Goal: Communication & Community: Ask a question

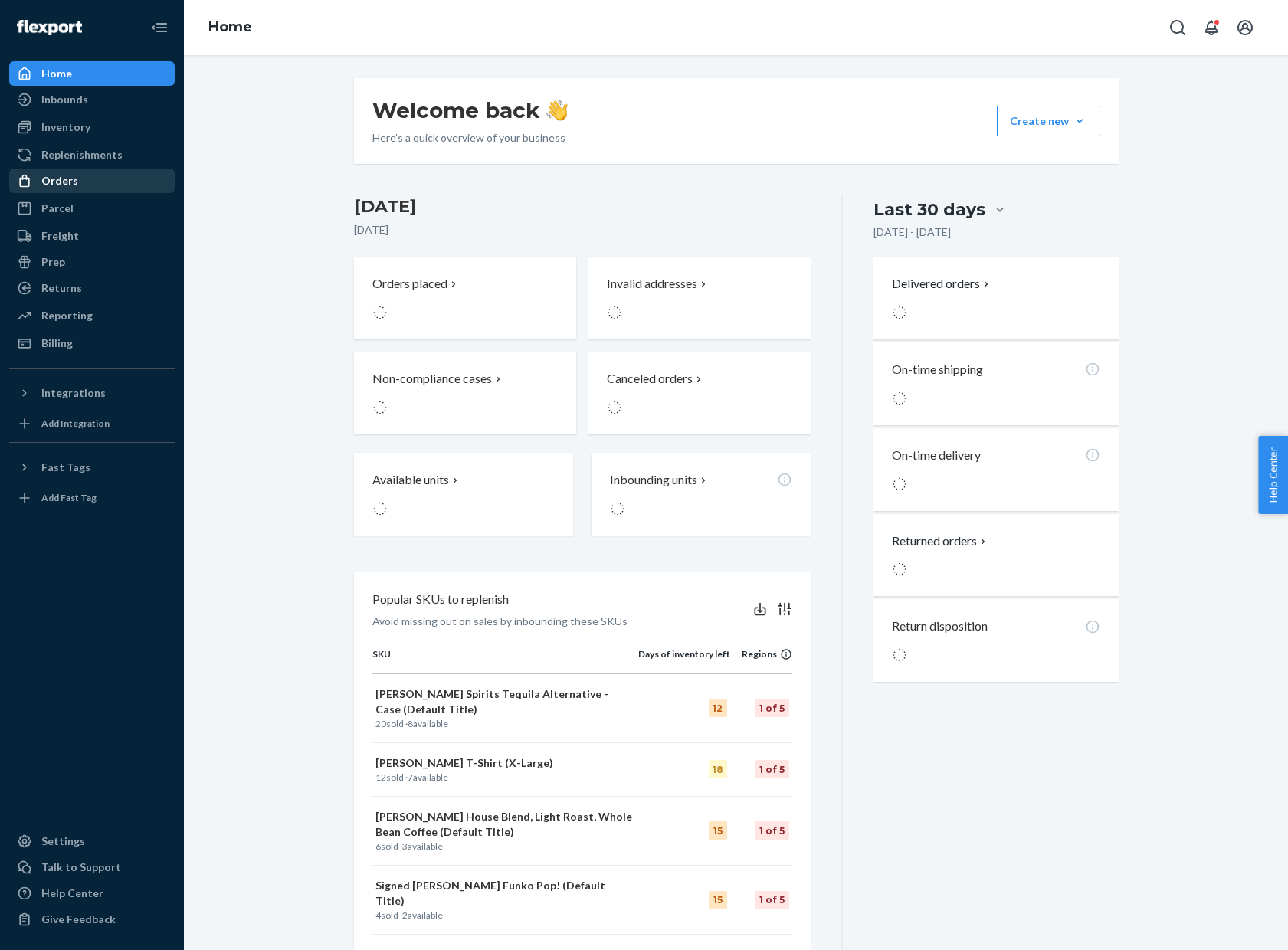
click at [83, 186] on div "Orders" at bounding box center [91, 180] width 163 height 21
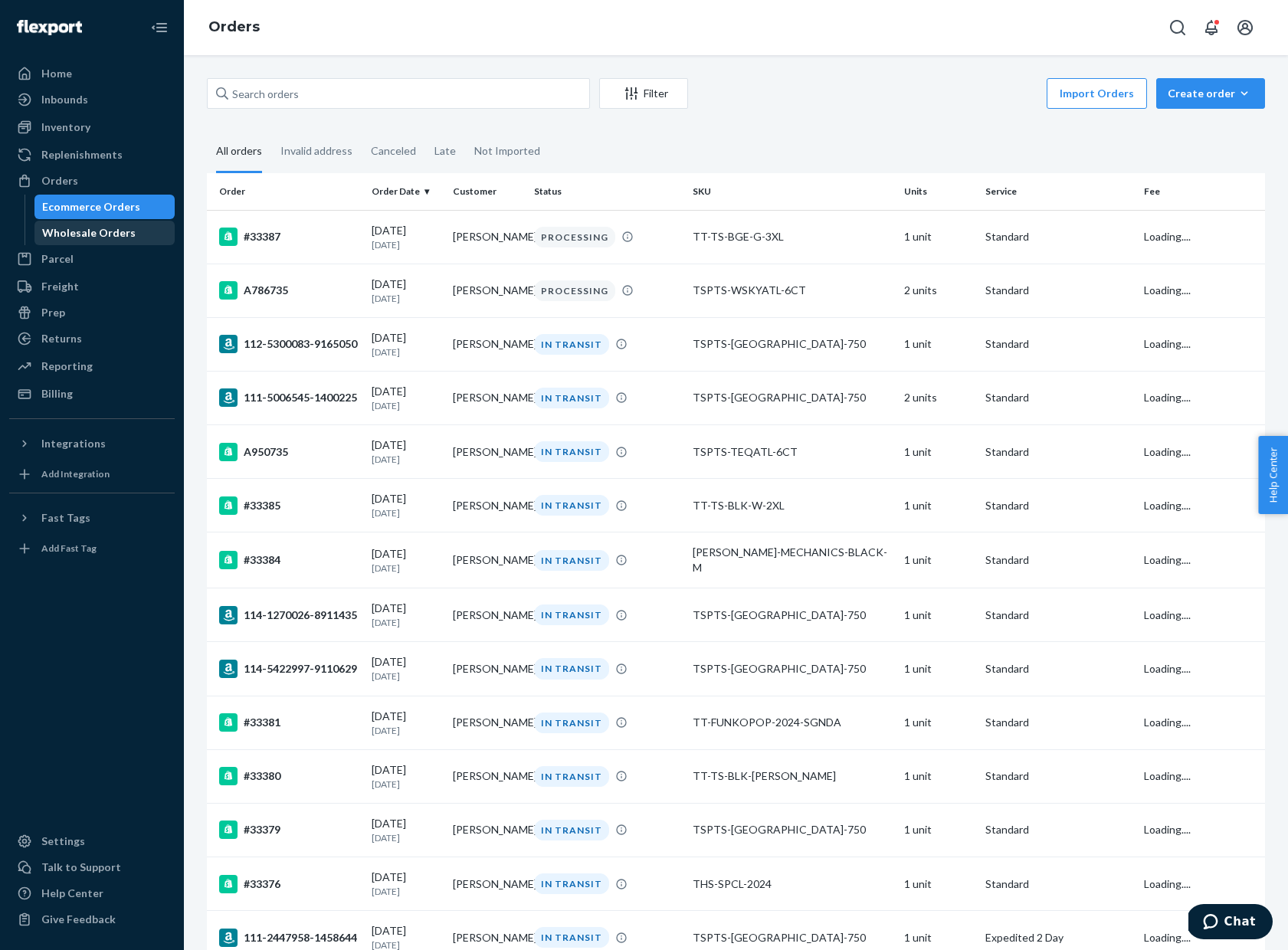
click at [109, 231] on div "Wholesale Orders" at bounding box center [88, 233] width 93 height 15
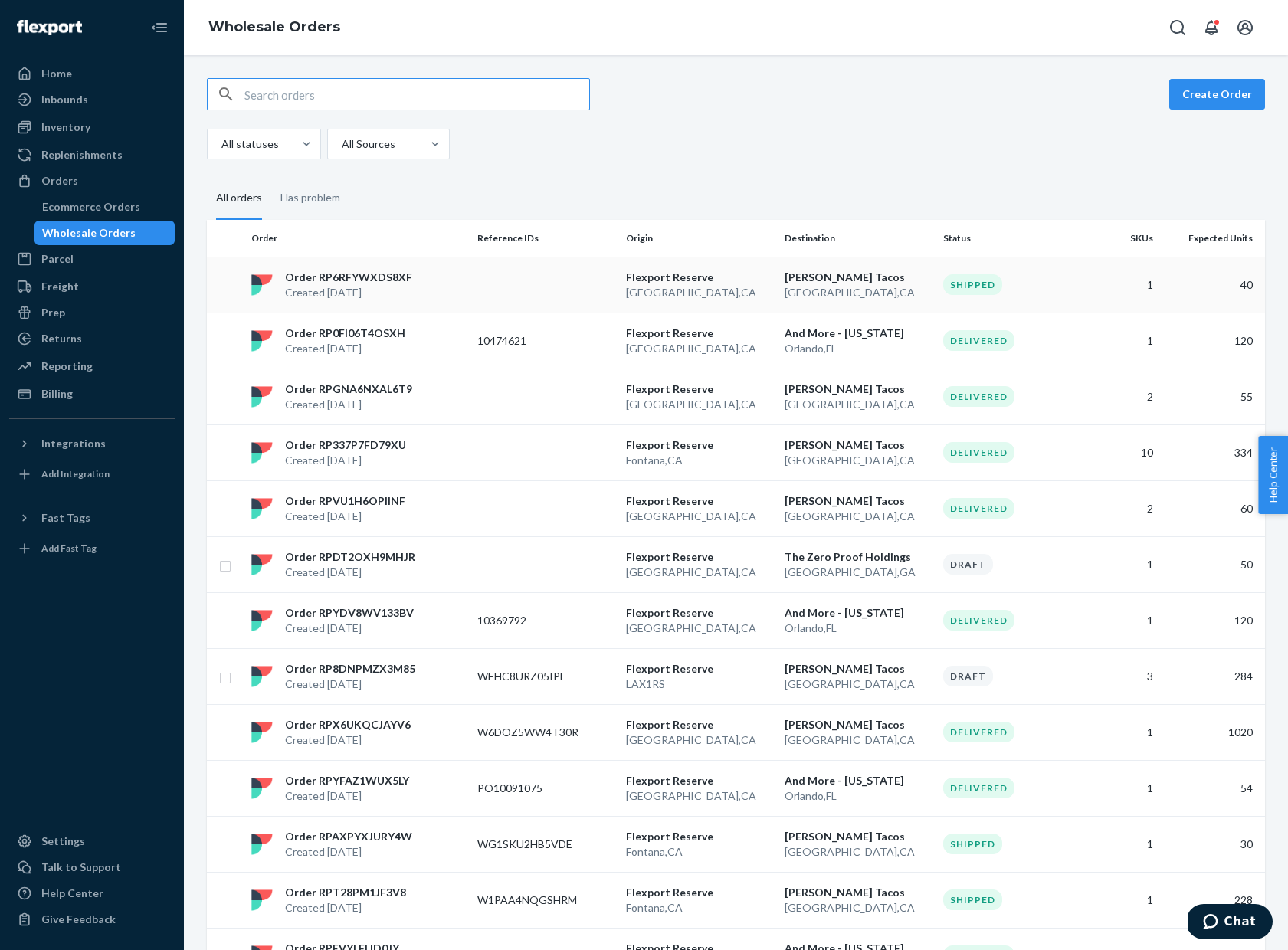
click at [471, 288] on td at bounding box center [545, 284] width 147 height 56
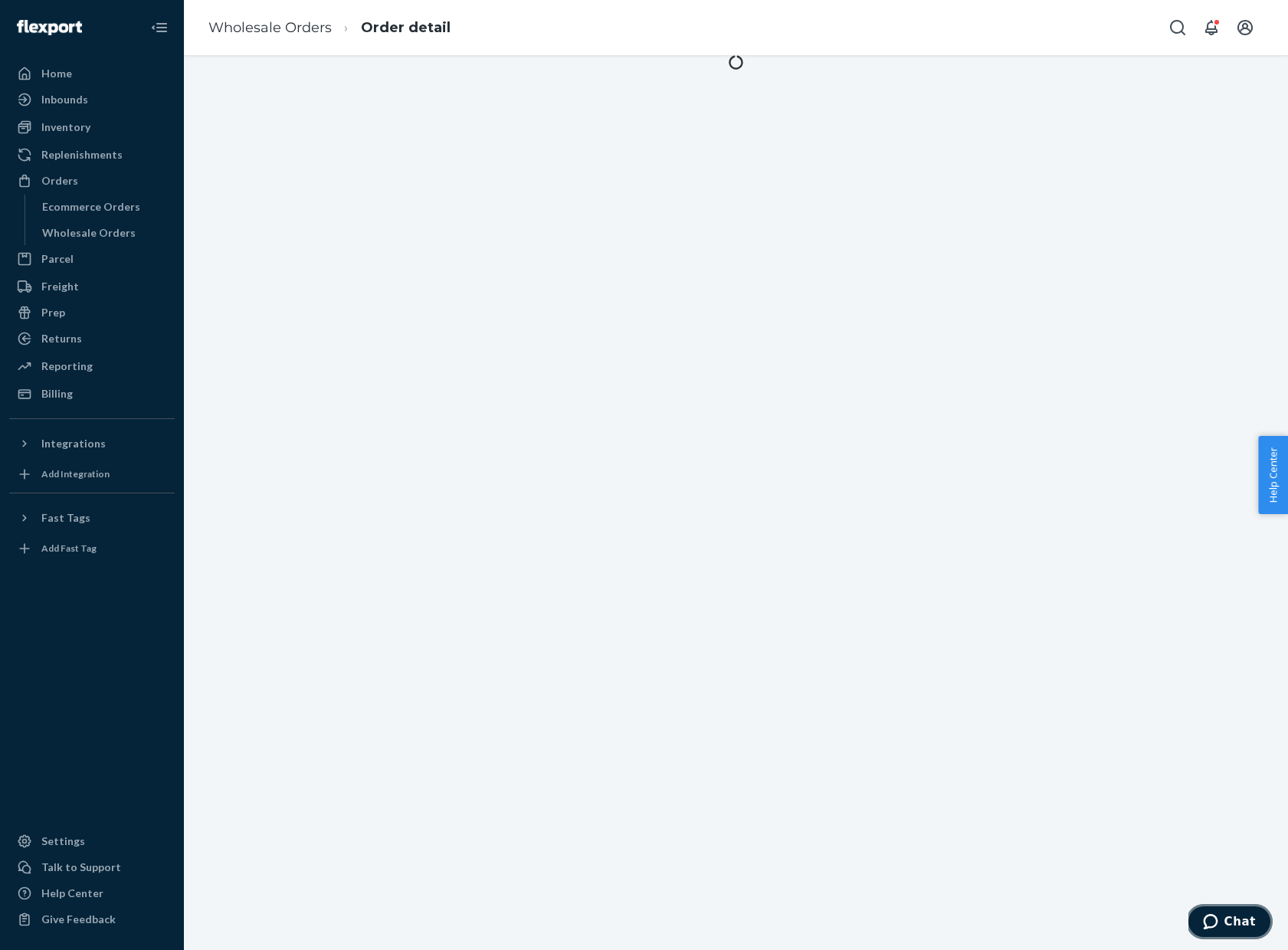
click at [1237, 908] on button "Chat" at bounding box center [1228, 922] width 86 height 36
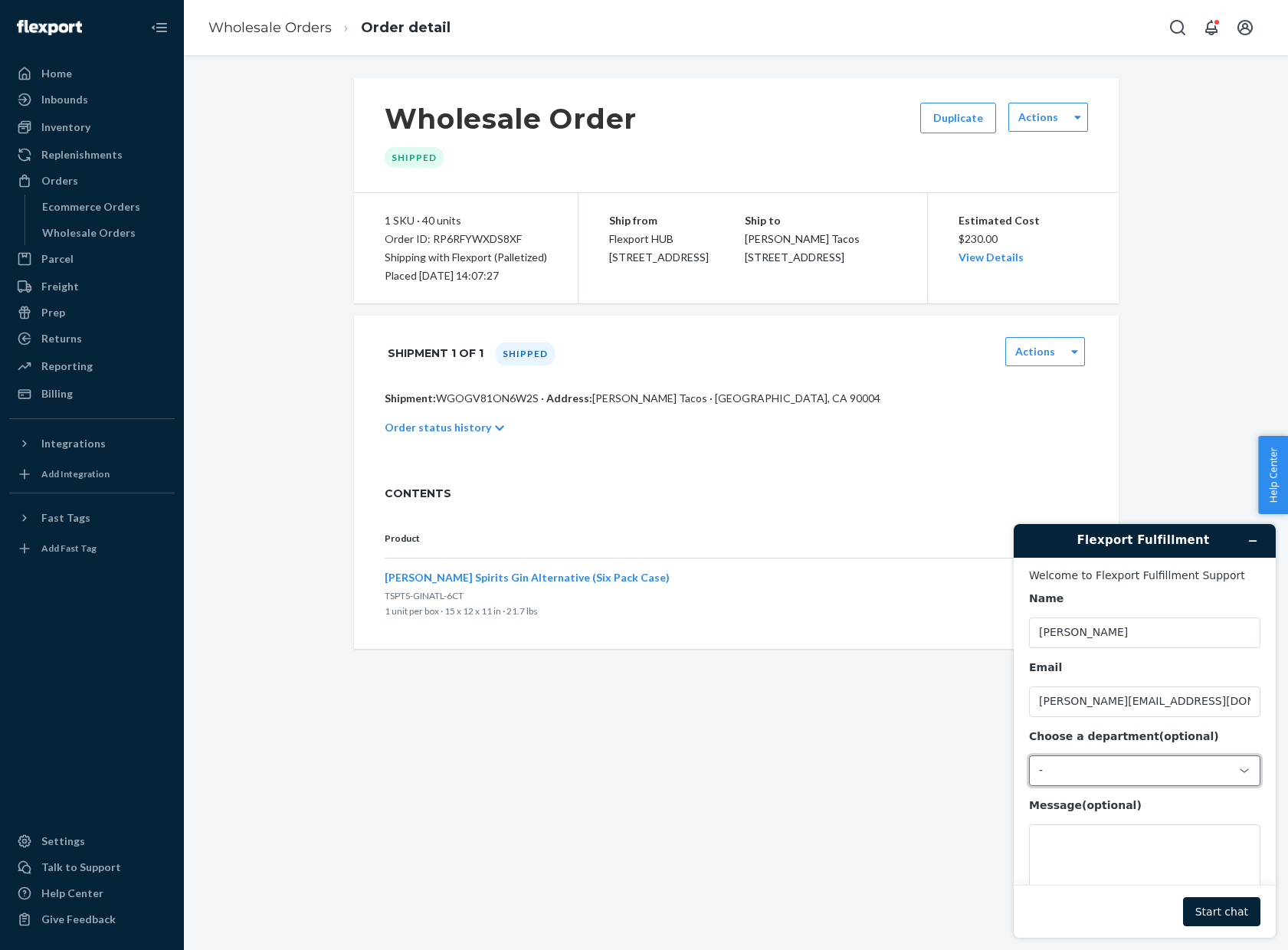
click at [1139, 774] on div "-" at bounding box center [1134, 771] width 193 height 14
click at [1139, 833] on li "Messaging (Chat Team)" at bounding box center [1142, 834] width 226 height 28
click at [1129, 843] on textarea "Message (optional)" at bounding box center [1144, 867] width 231 height 86
drag, startPoint x: 526, startPoint y: 273, endPoint x: 385, endPoint y: 227, distance: 148.3
click at [385, 223] on div "1 SKU · 40 units Order ID: RP6RFYWXDS8XF Shipping with Flexport (Palletized) Pl…" at bounding box center [465, 248] width 225 height 110
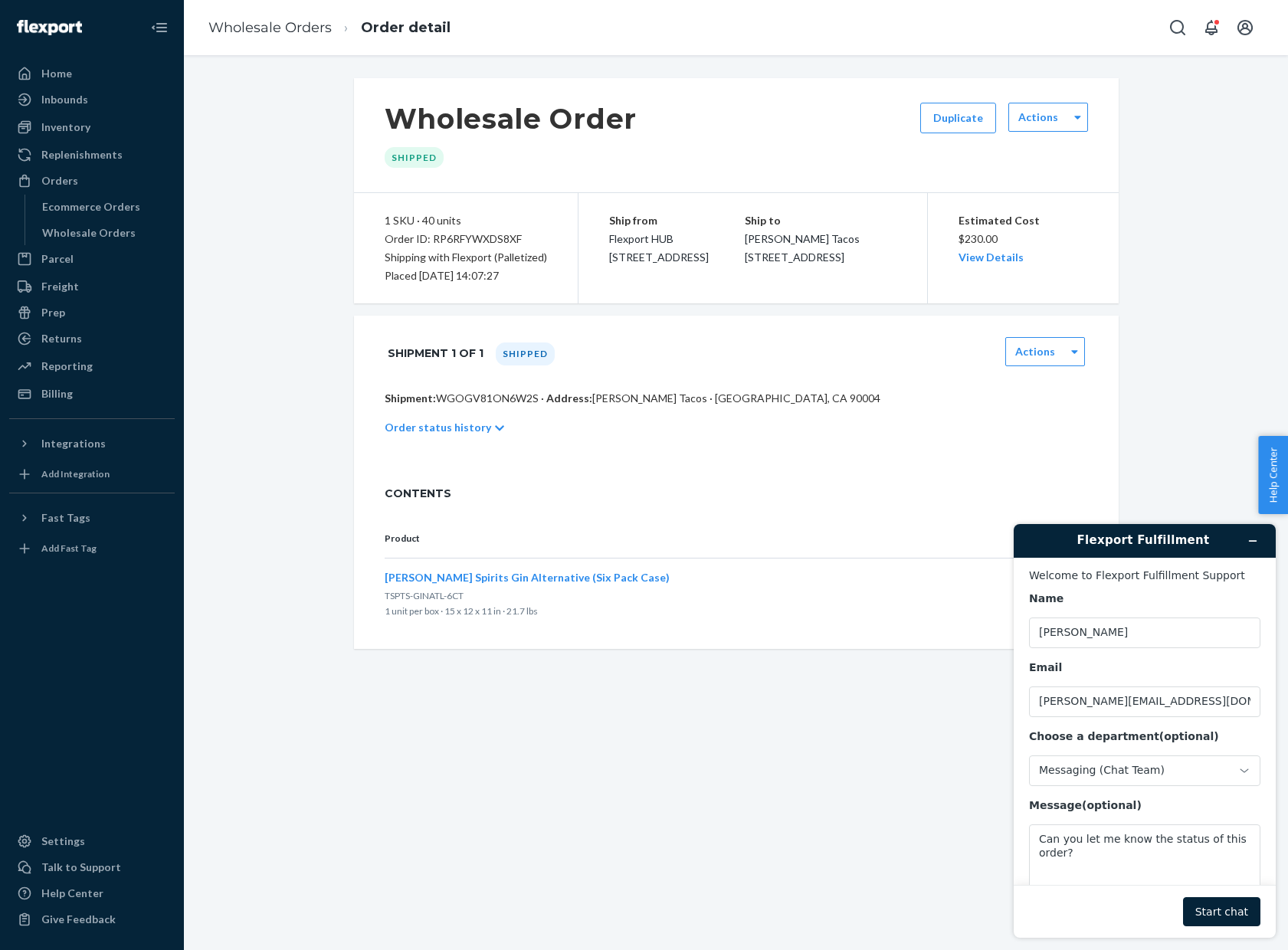
copy div "1 SKU · 40 units Order ID: RP6RFYWXDS8XF Shipping with Flexport (Palletized) Pl…"
click at [1091, 859] on textarea "Can you let me know the status of this order?" at bounding box center [1144, 867] width 231 height 86
paste textarea "1 SKU · 40 units Order ID: RP6RFYWXDS8XF Shipping with Flexport (Palletized) Pl…"
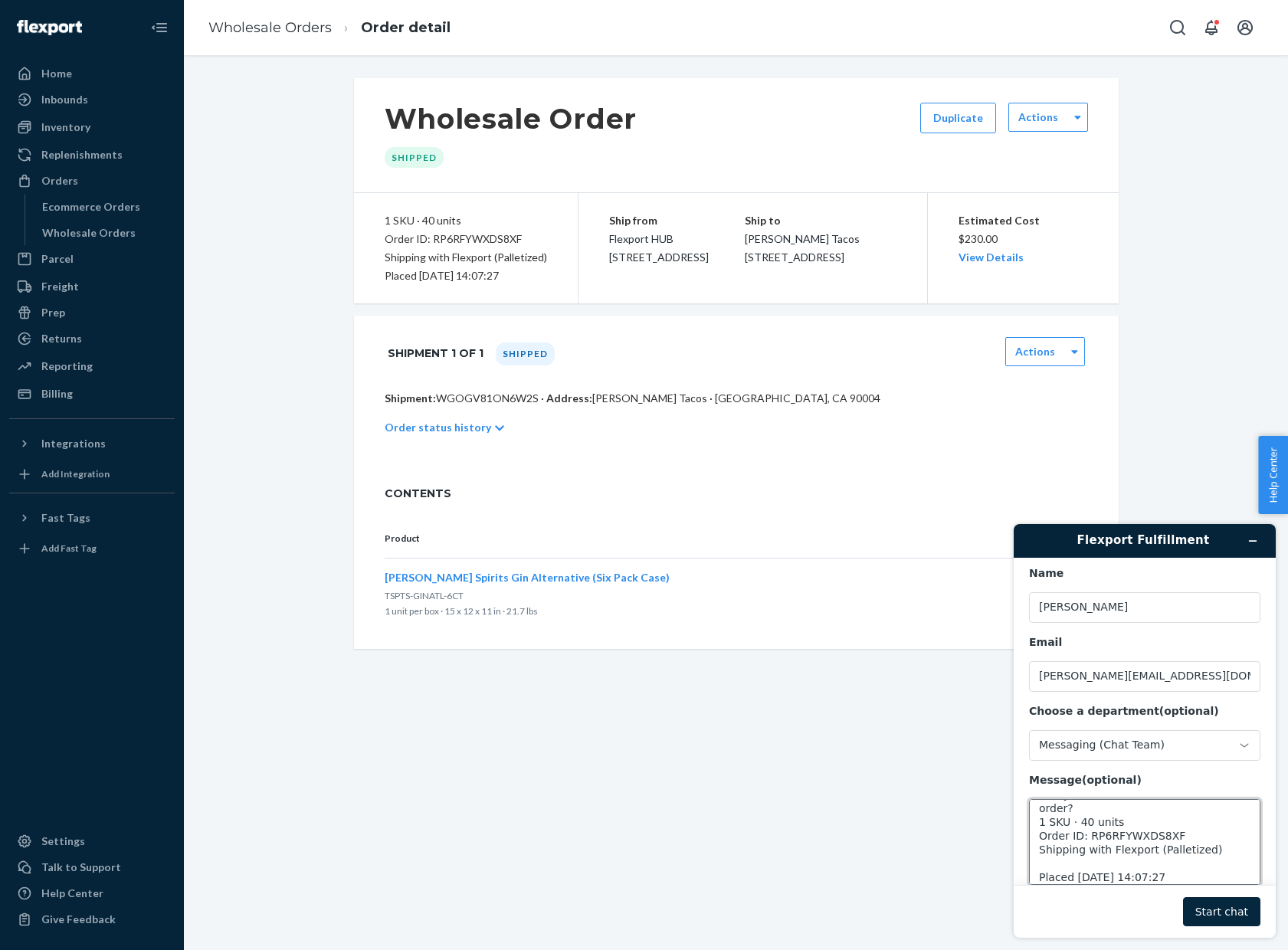
type textarea "Can you let me know the status of this order? 1 SKU · 40 units Order ID: RP6RFY…"
click at [1221, 903] on button "Start chat" at bounding box center [1220, 912] width 77 height 29
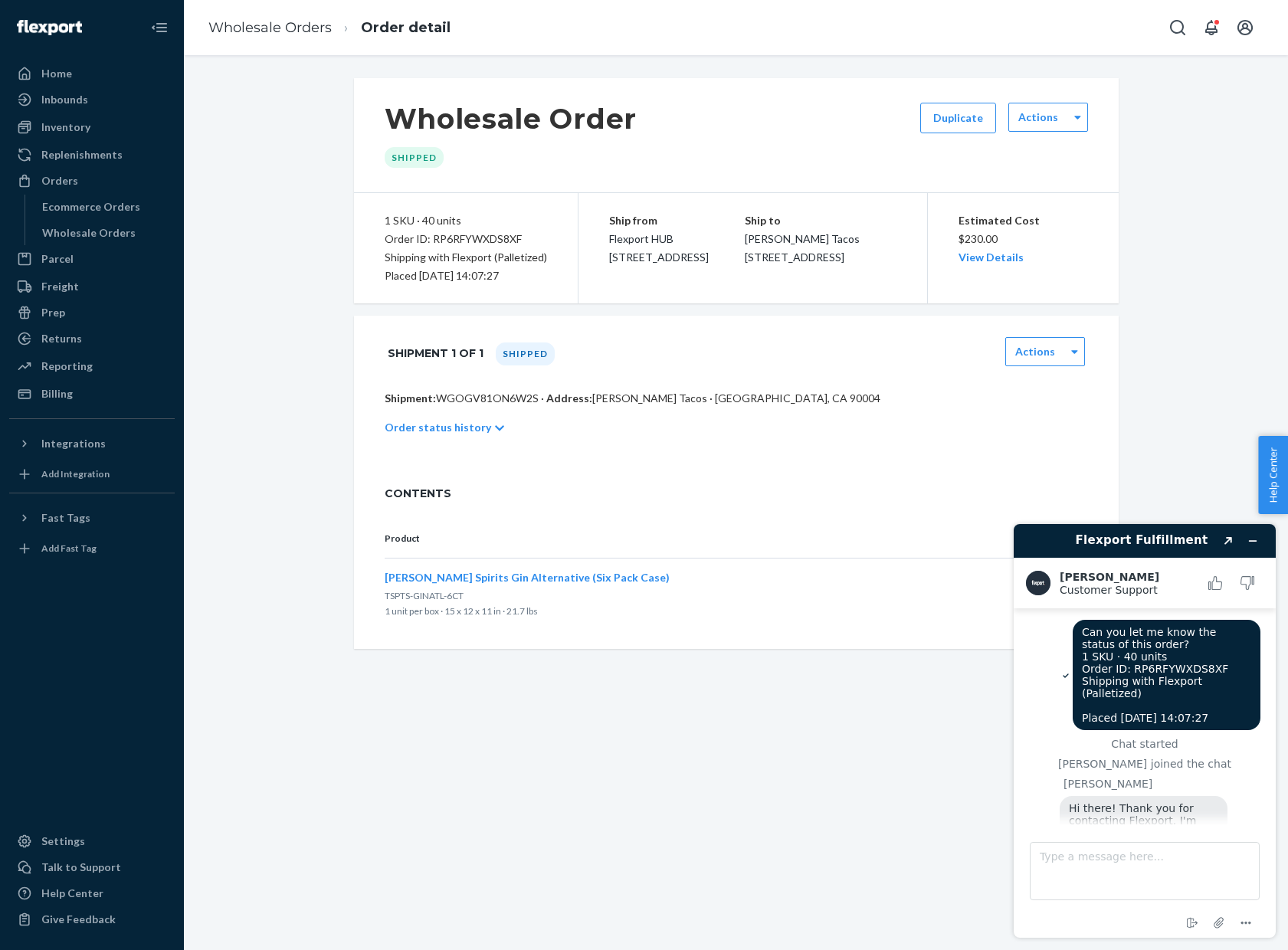
scroll to position [71, 0]
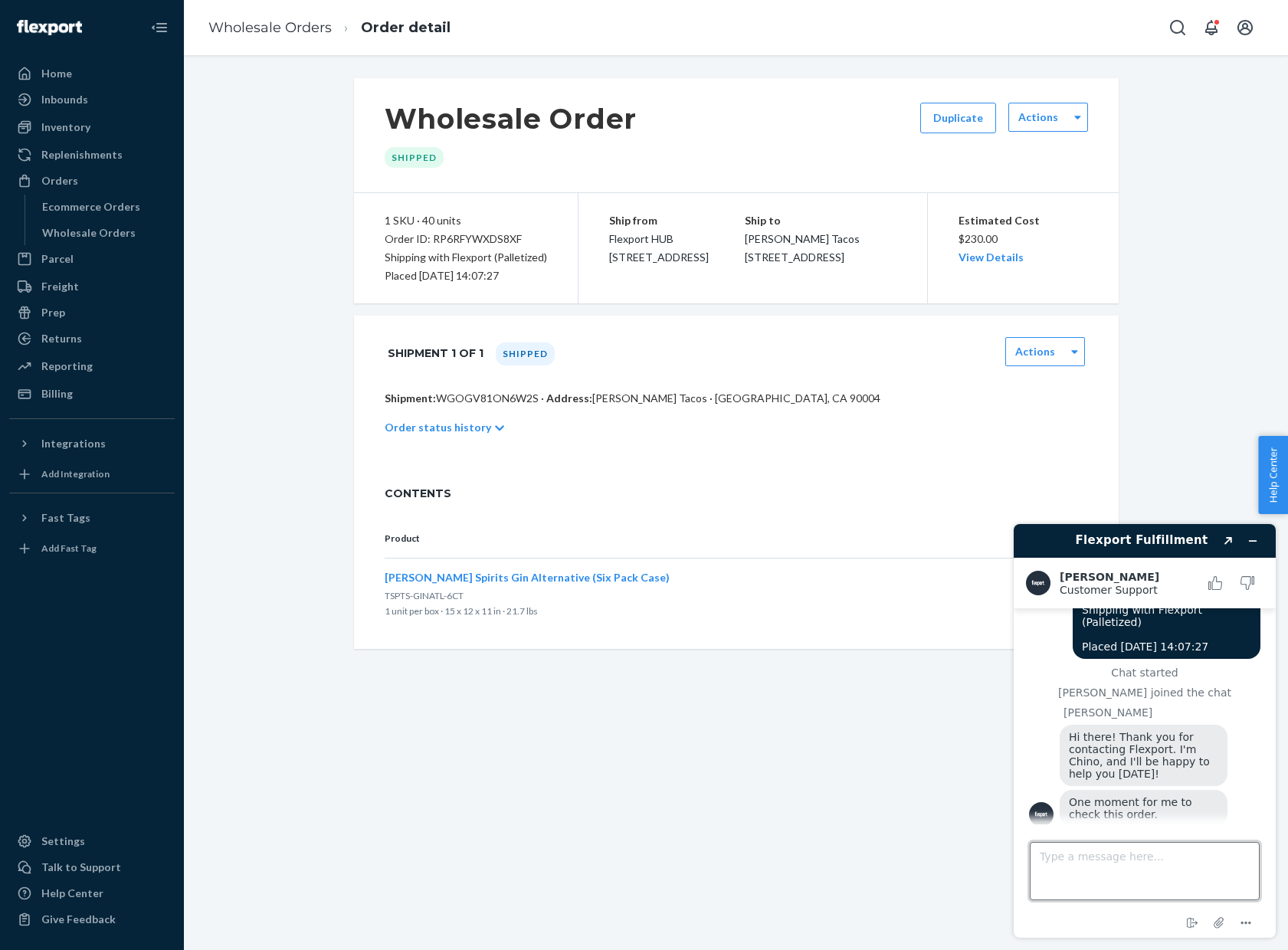
click at [1064, 858] on textarea "Type a message here..." at bounding box center [1144, 872] width 230 height 59
type textarea "ok"
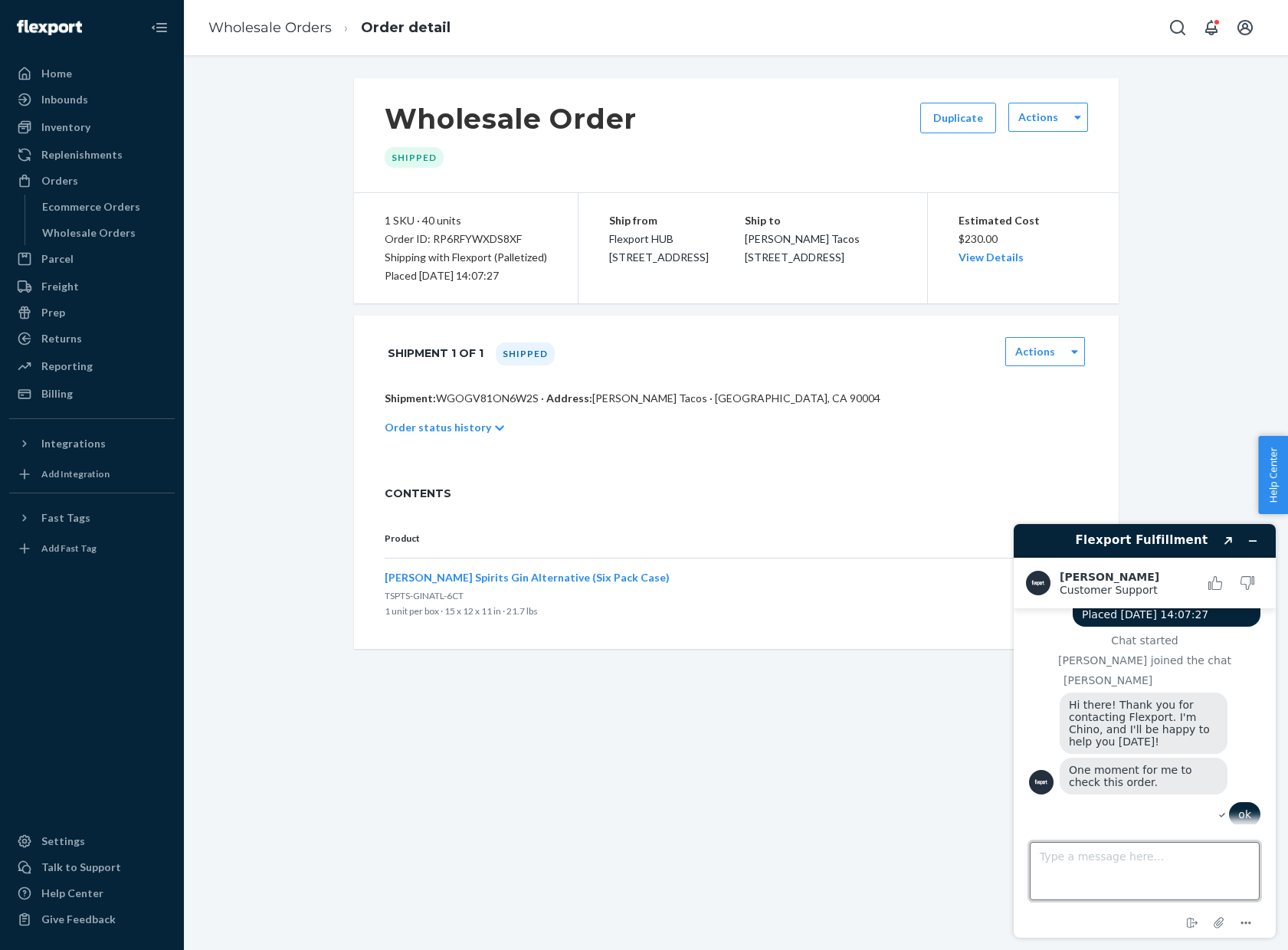
scroll to position [231, 0]
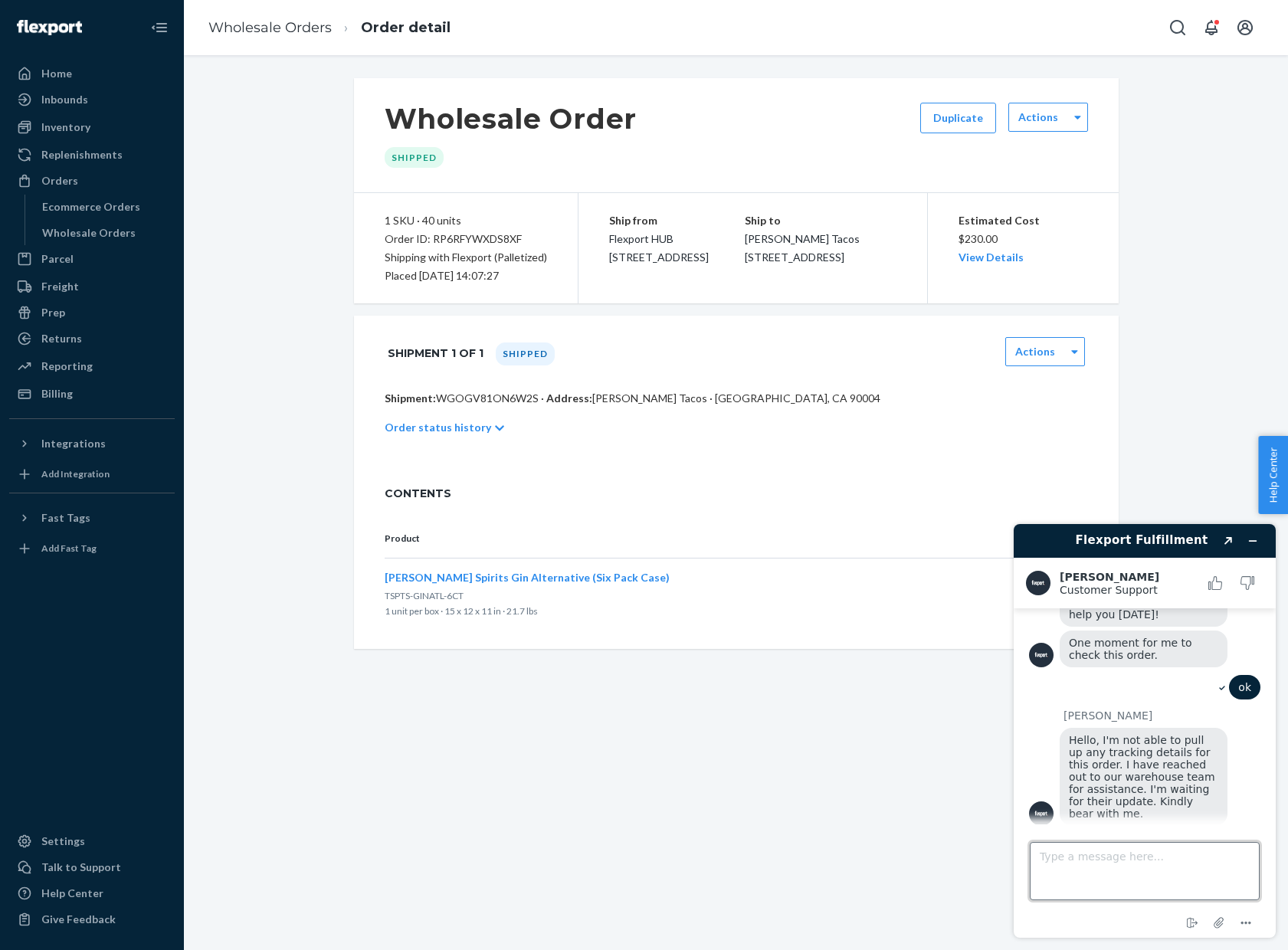
click at [1138, 871] on textarea "Type a message here..." at bounding box center [1144, 872] width 230 height 59
type textarea "ok"
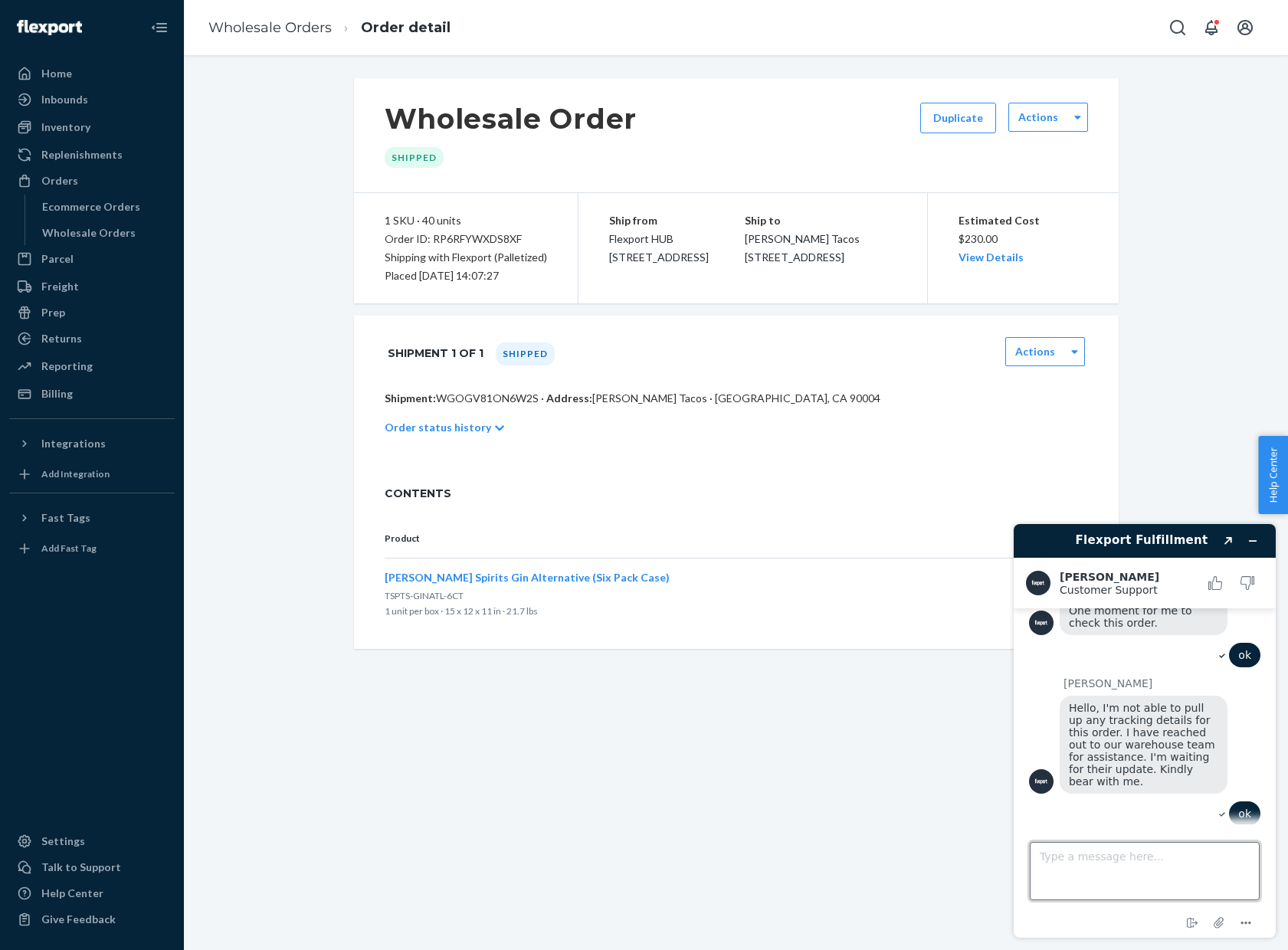
scroll to position [403, 0]
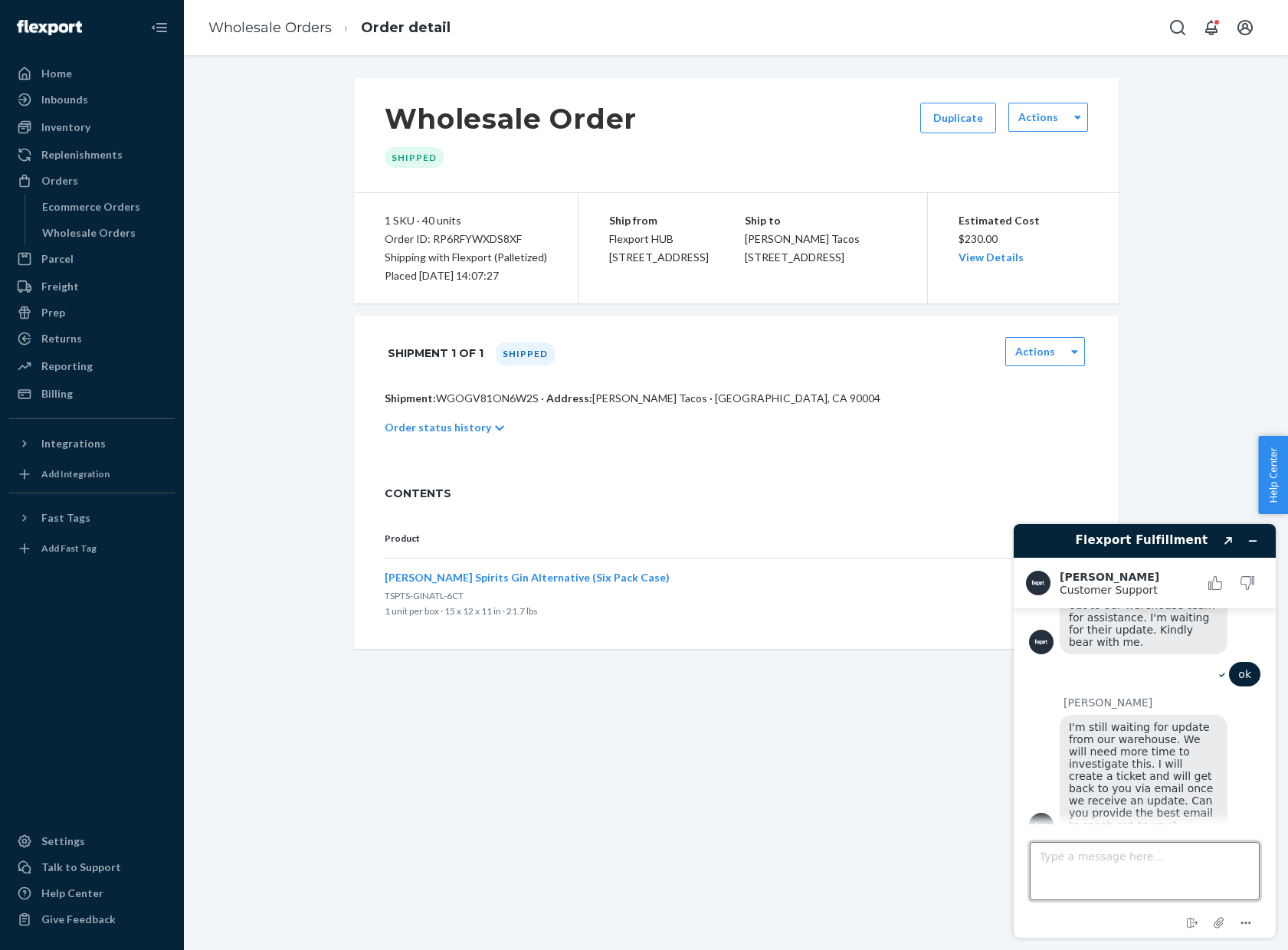
click at [1135, 869] on textarea "Type a message here..." at bounding box center [1144, 872] width 230 height 59
type textarea "e"
type textarea "yes. [PERSON_NAME][EMAIL_ADDRESS][DOMAIN_NAME]"
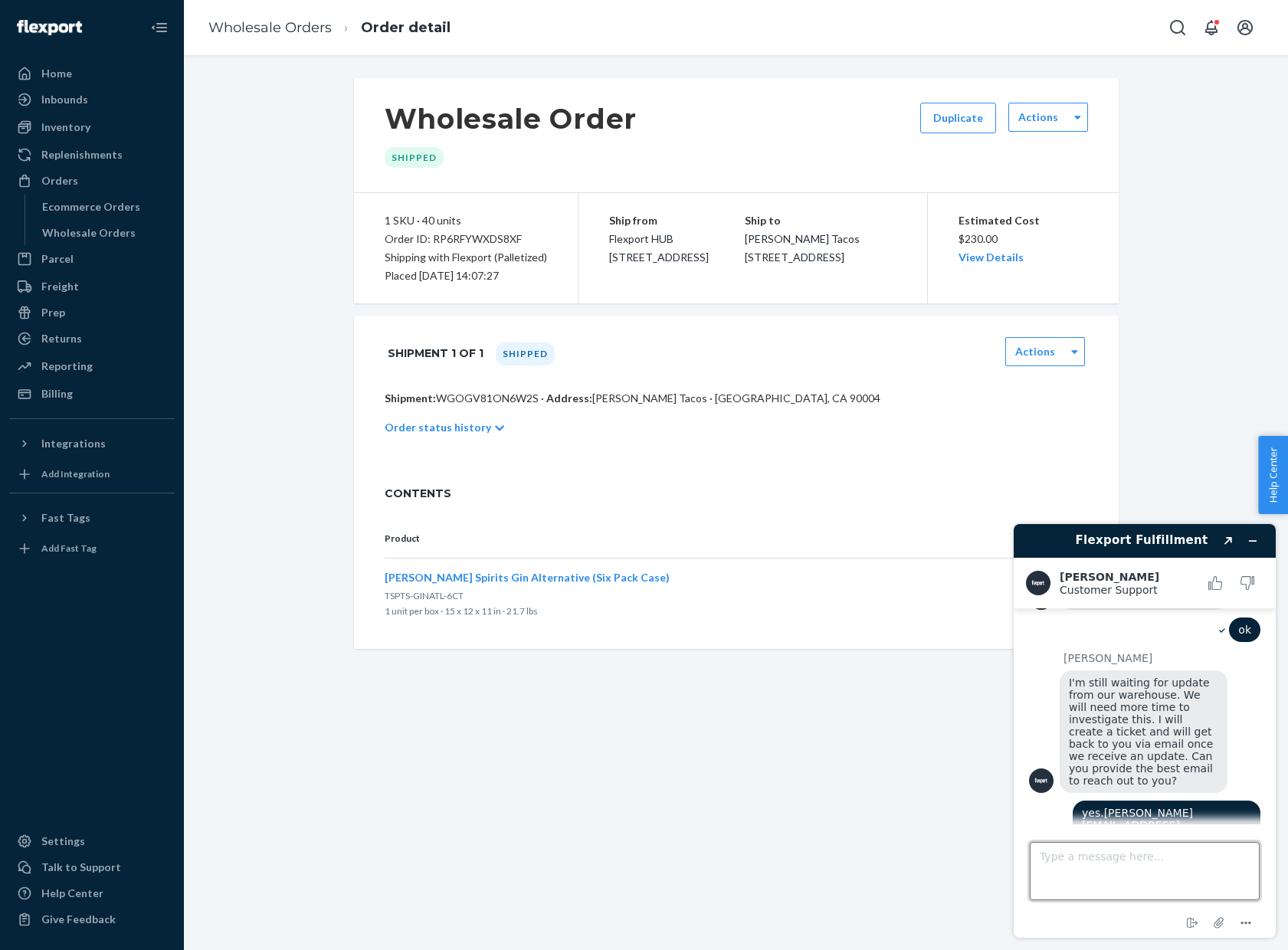
scroll to position [587, 0]
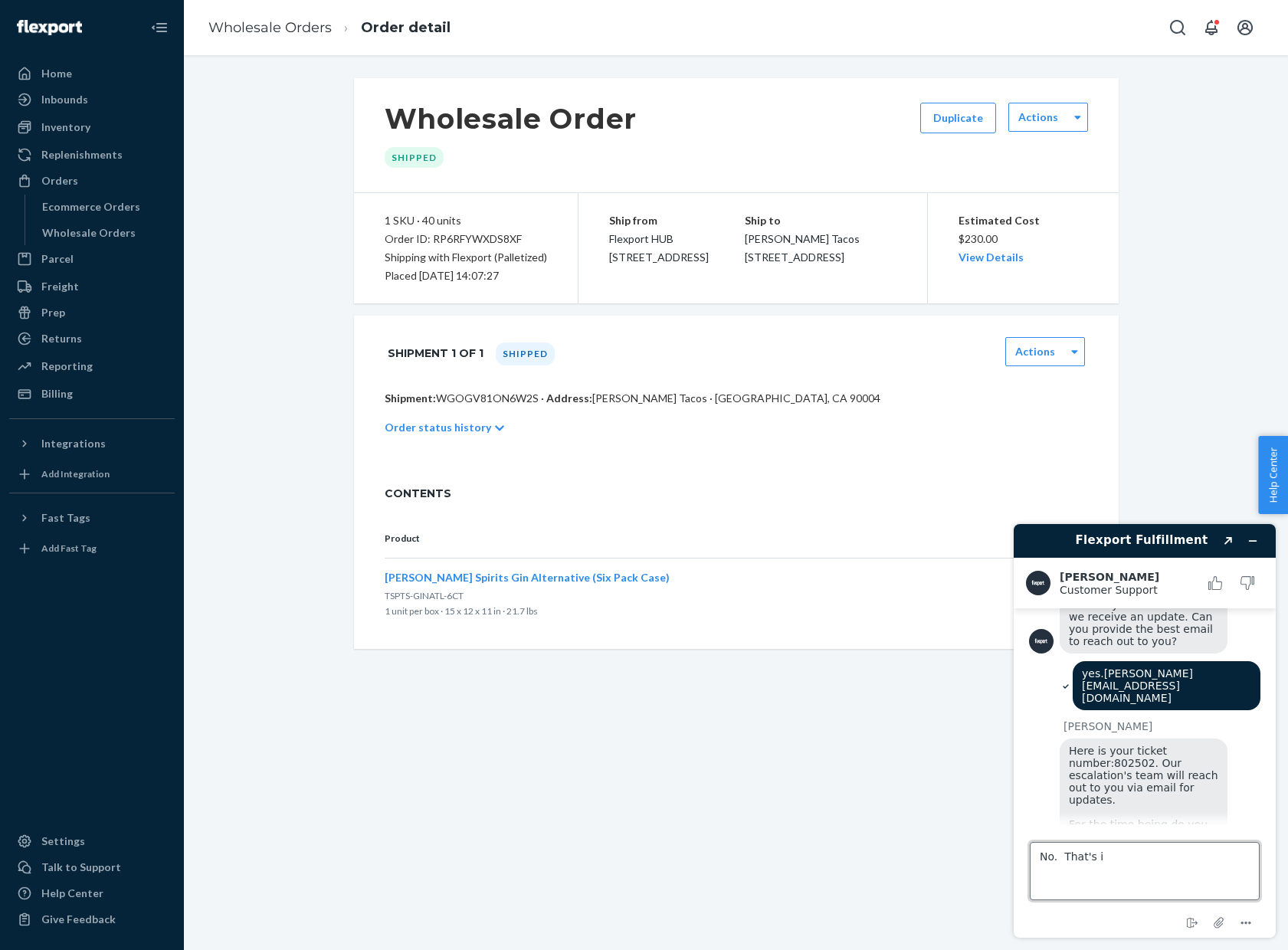
type textarea "No. That's it"
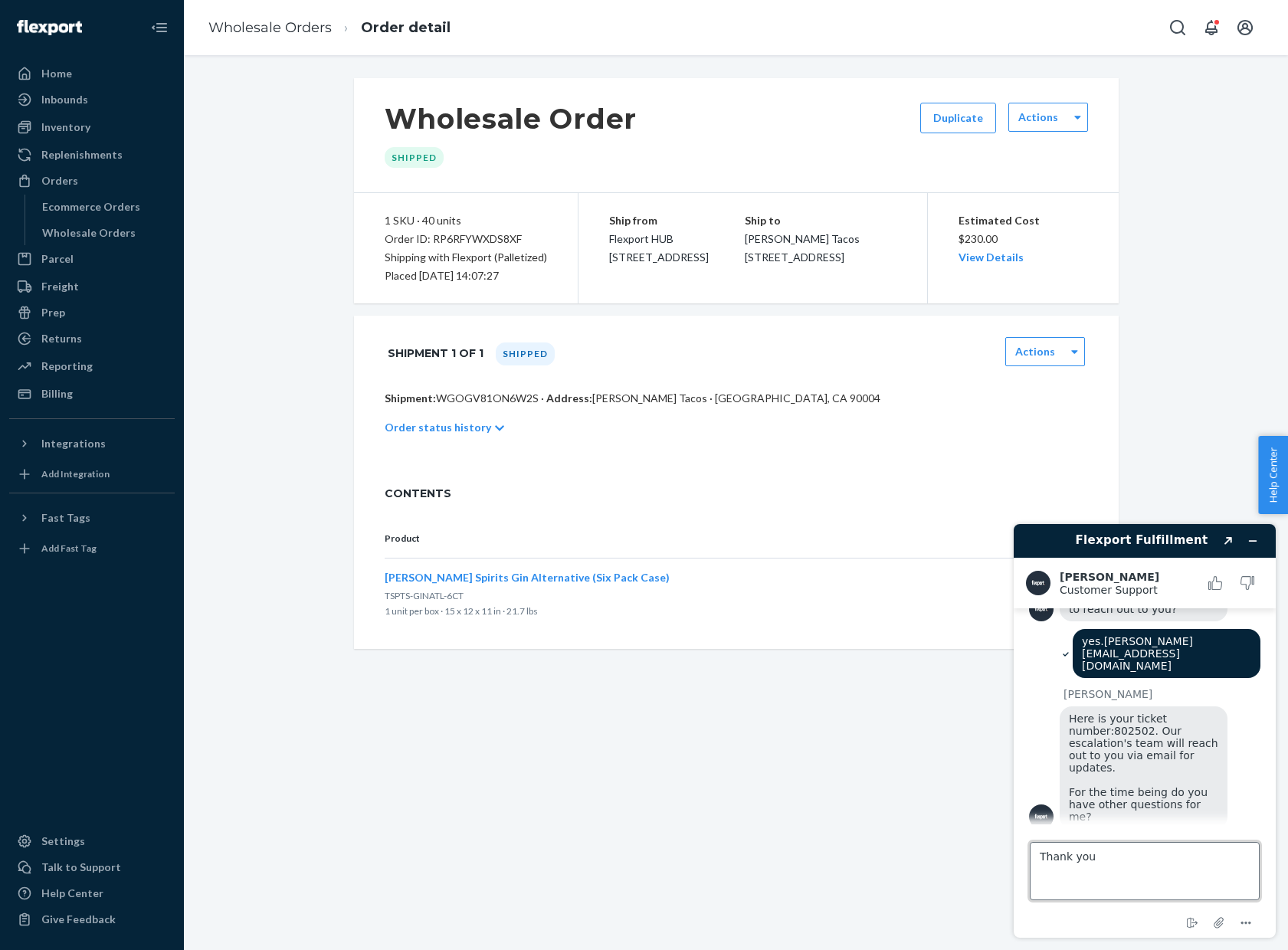
type textarea "Thank you."
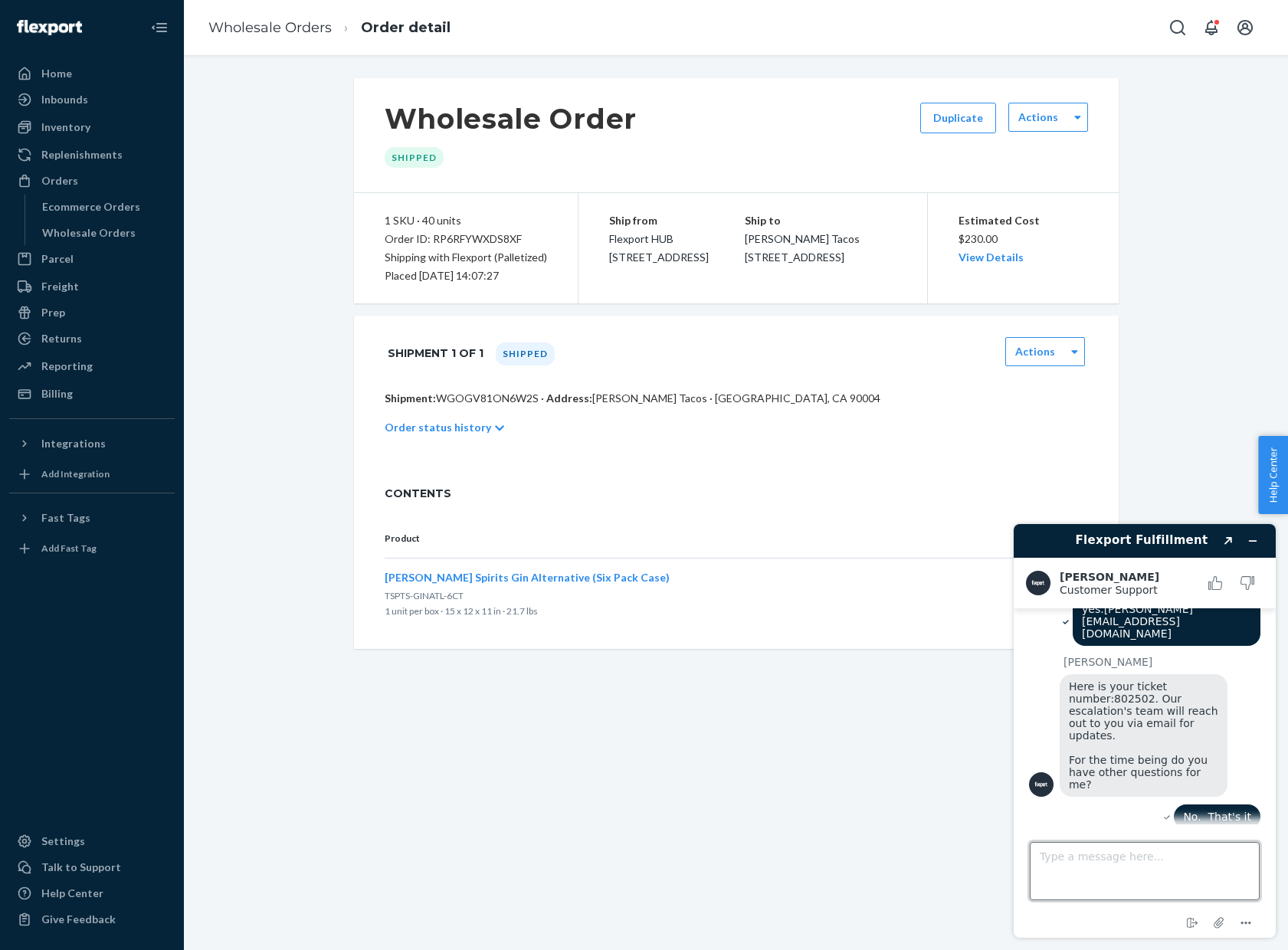
scroll to position [774, 0]
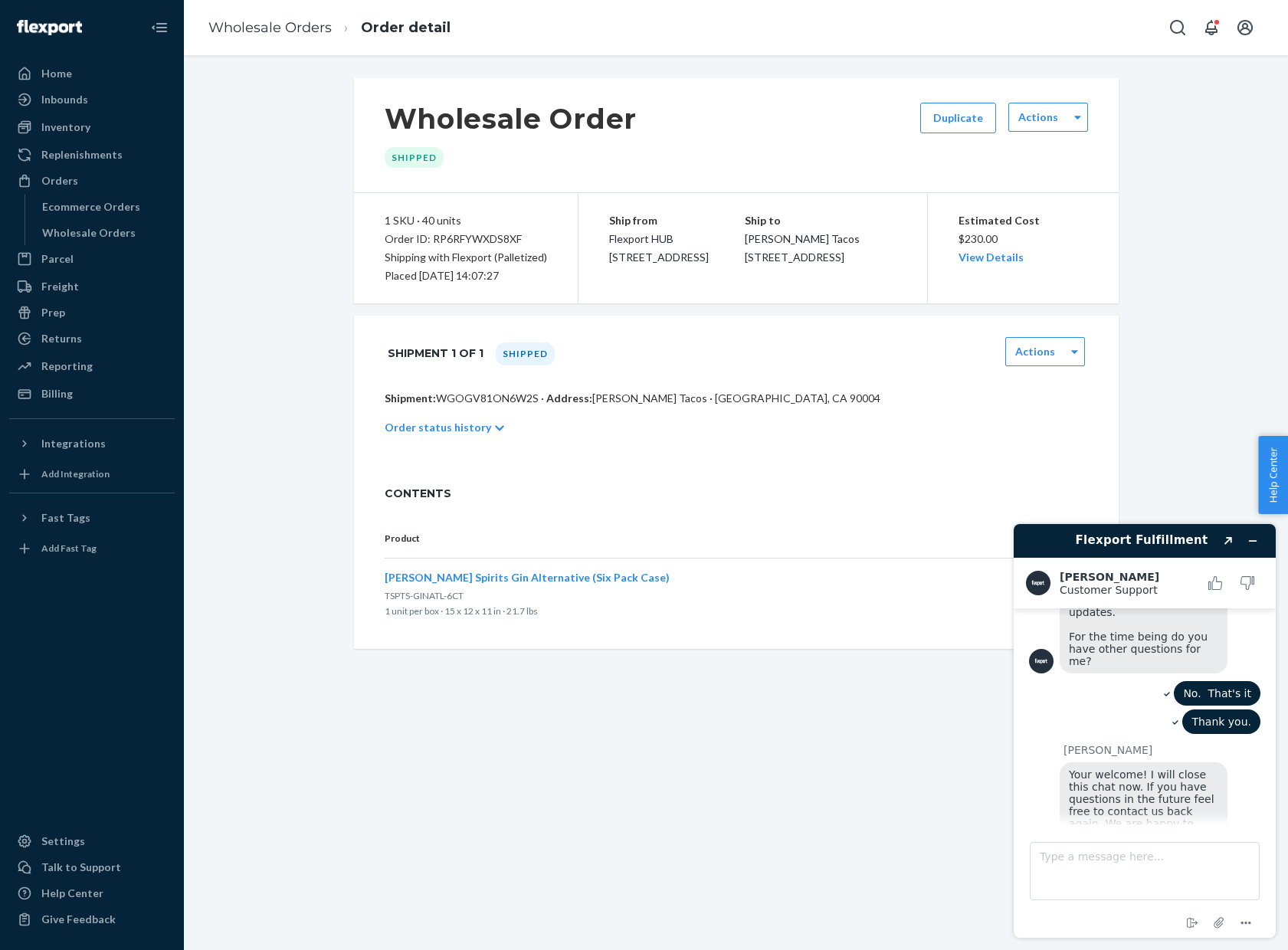
click at [900, 882] on div "Wholesale Order Shipped Duplicate Actions 1 SKU · 40 units Order ID: RP6RFYWXDS…" at bounding box center [735, 502] width 1104 height 895
